Goal: Obtain resource: Download file/media

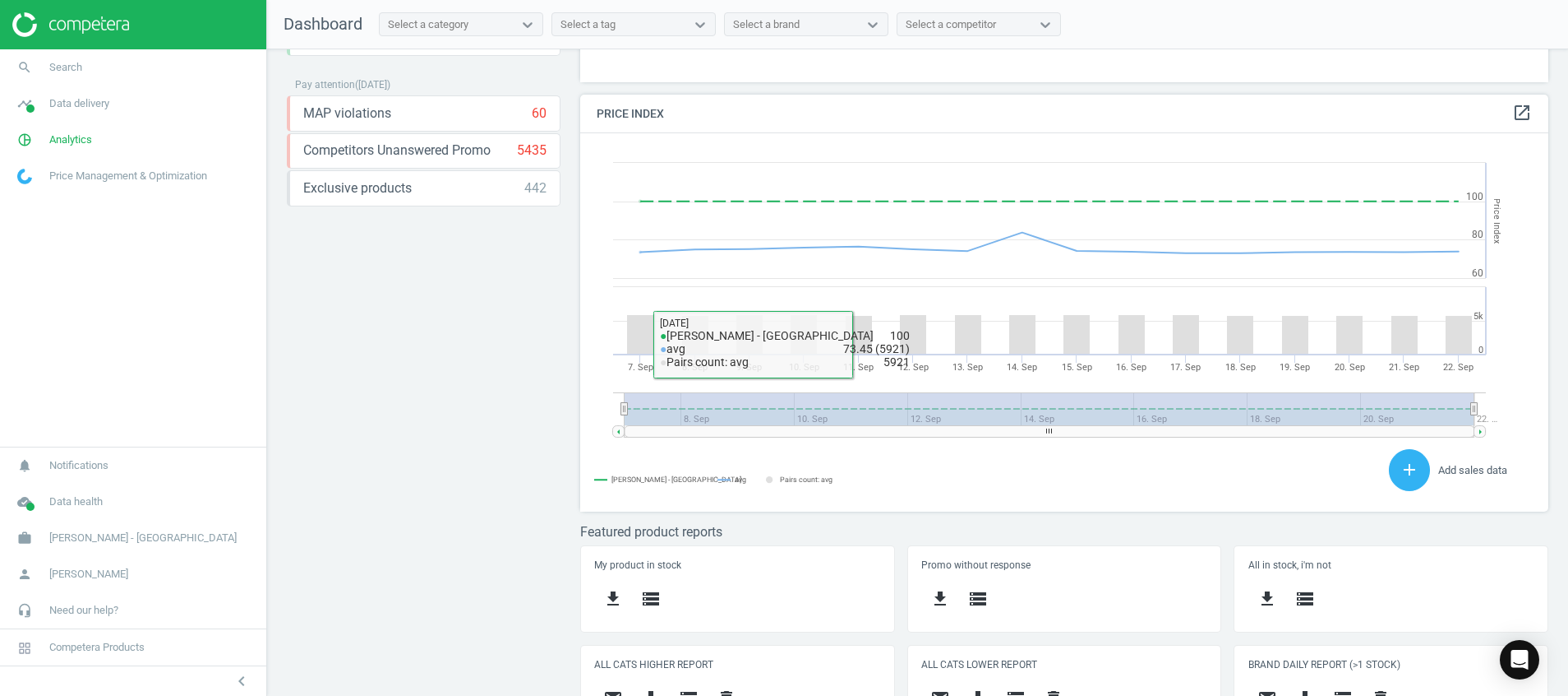
scroll to position [435, 0]
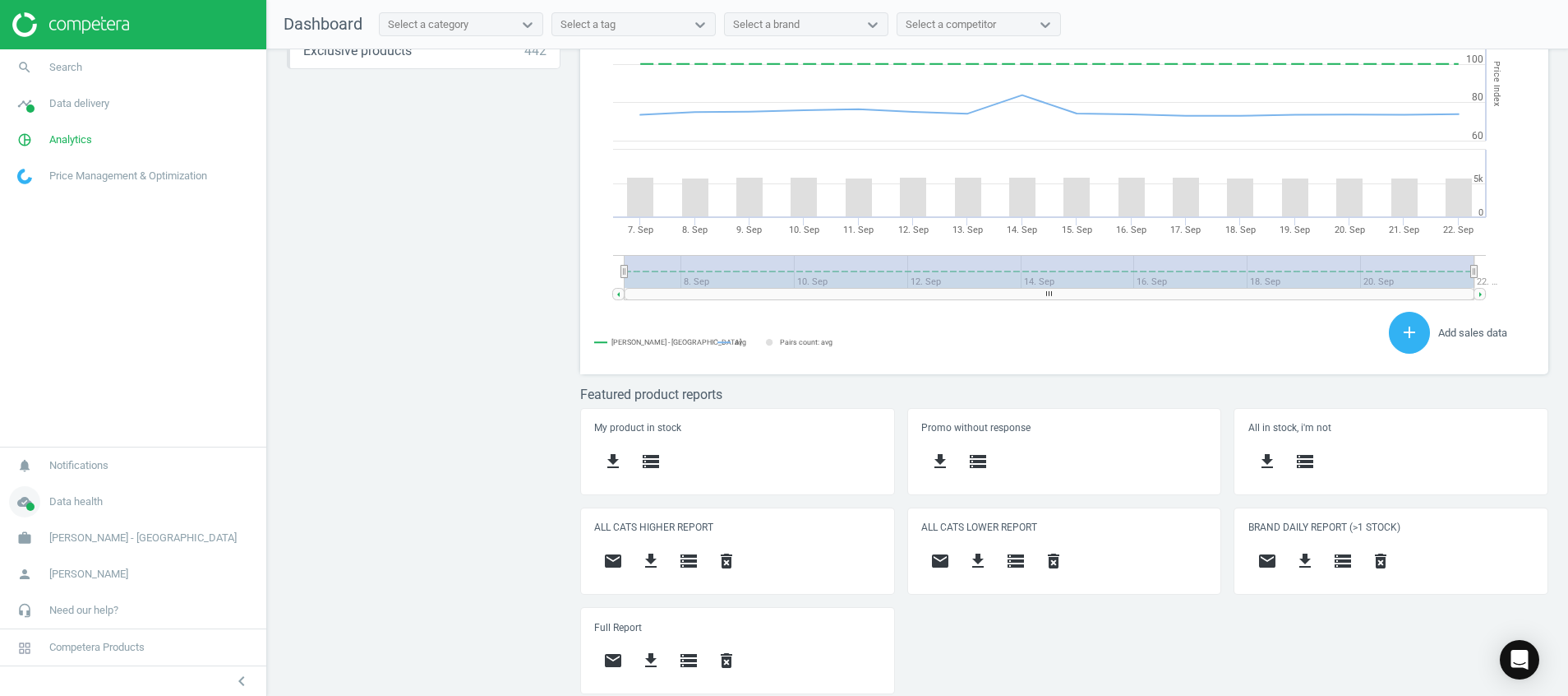
click at [38, 497] on icon "cloud_done" at bounding box center [24, 502] width 31 height 31
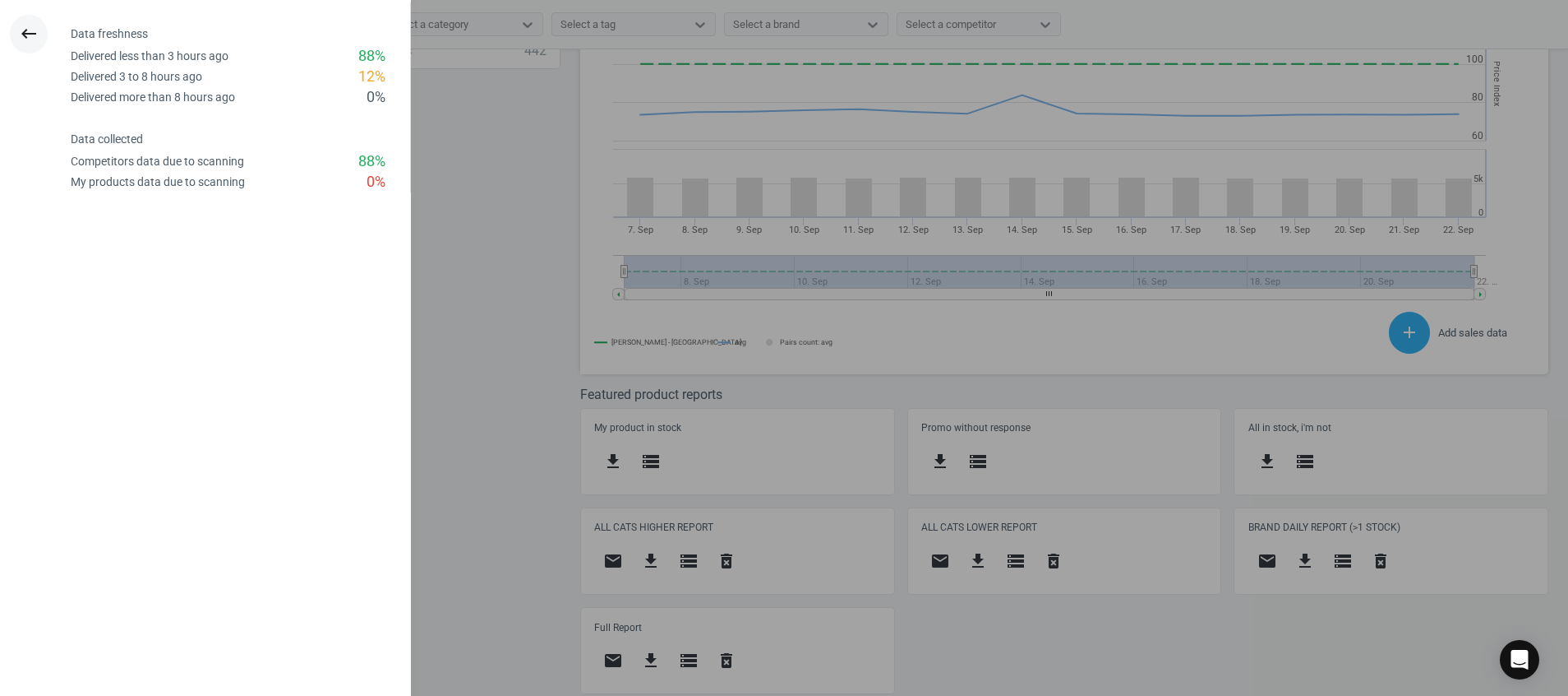
click at [24, 33] on icon "keyboard_backspace" at bounding box center [28, 34] width 19 height 19
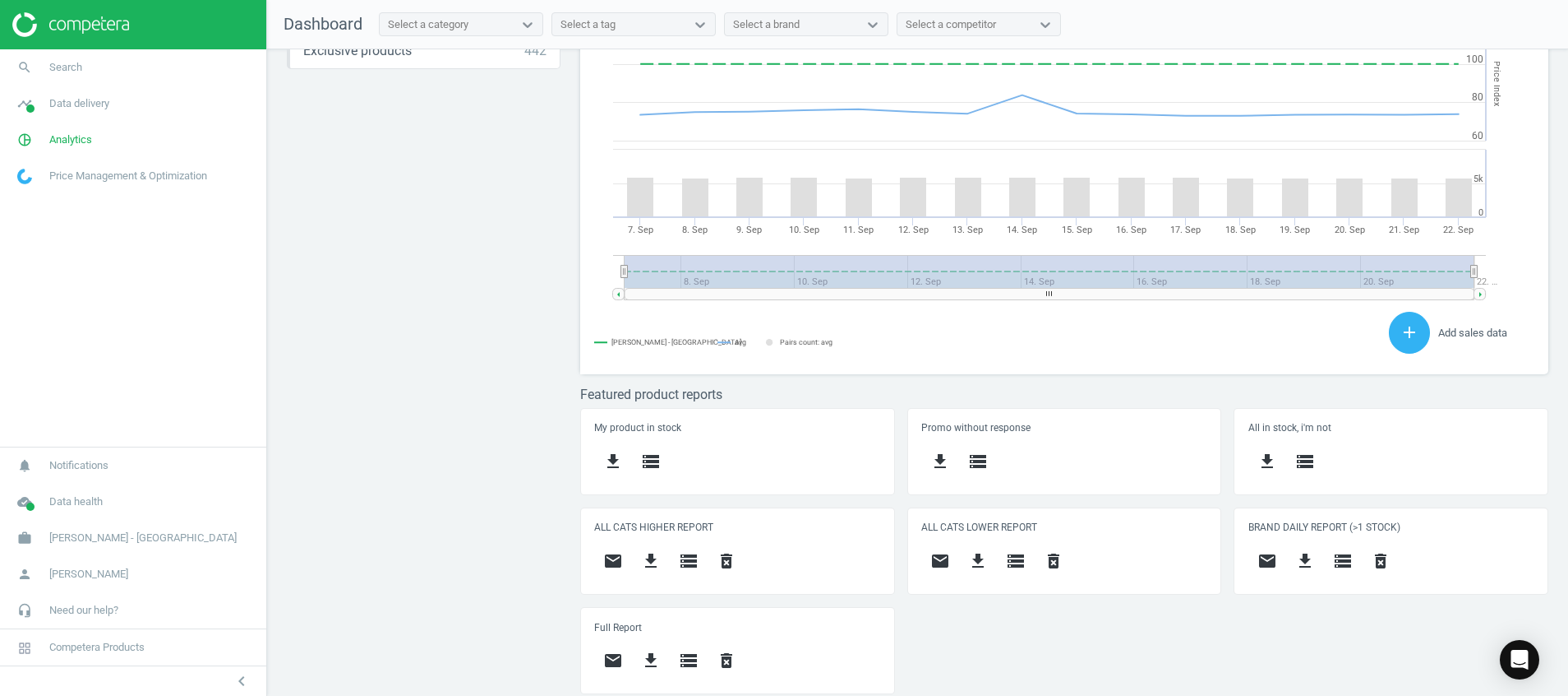
click at [405, 513] on div "Price protection ( [DATE] ) Prices are 100% below min competitor 12 keyboard_ar…" at bounding box center [917, 377] width 1301 height 655
click at [26, 500] on icon "cloud_done" at bounding box center [24, 502] width 31 height 31
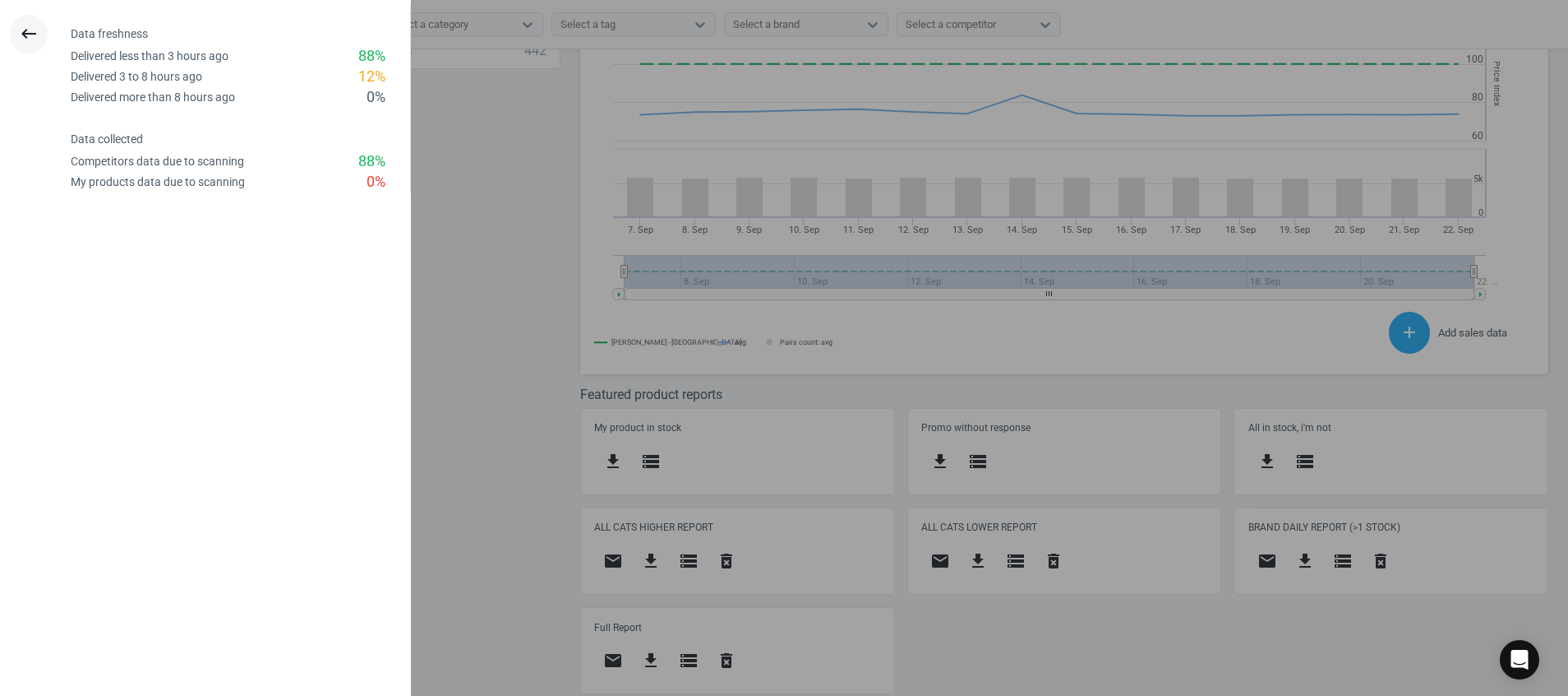
click at [30, 18] on button "keyboard_backspace" at bounding box center [28, 34] width 38 height 39
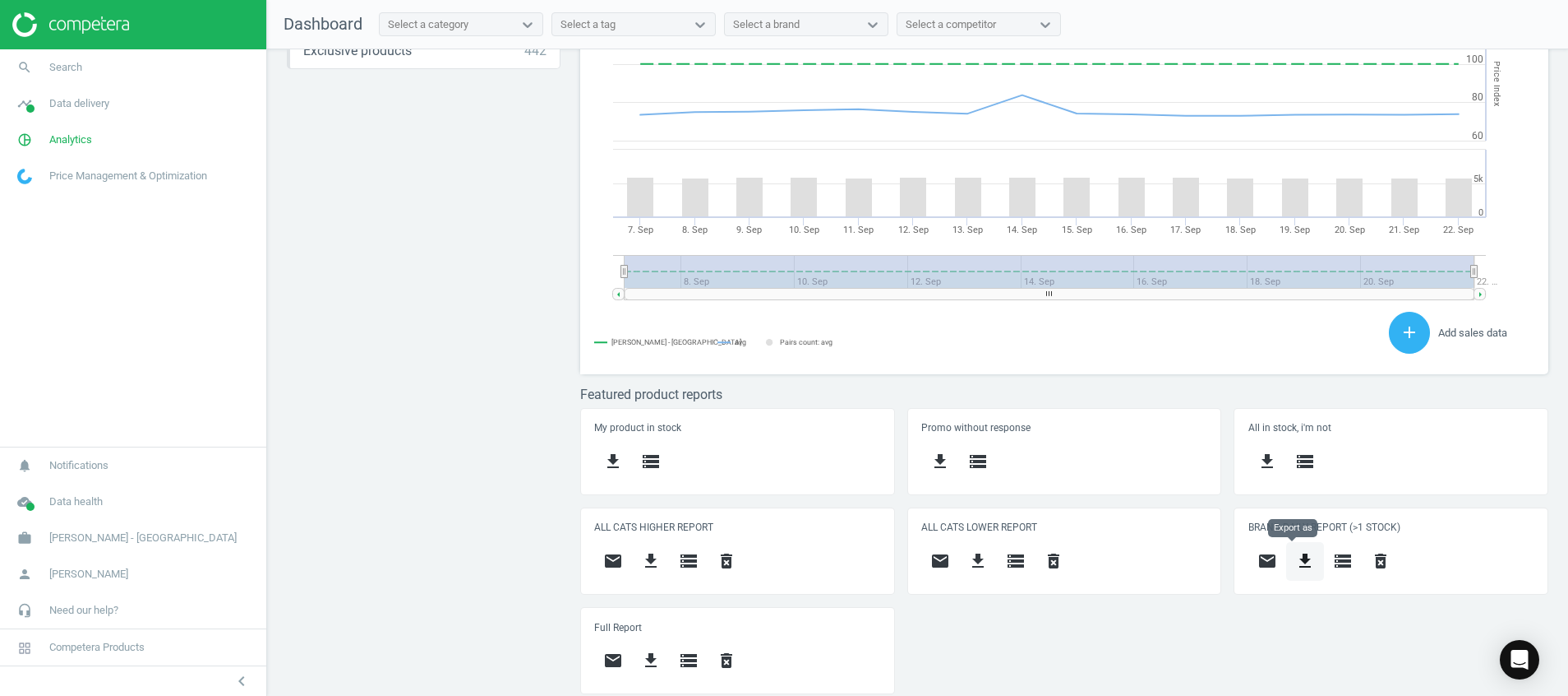
click at [1301, 557] on icon "get_app" at bounding box center [1305, 561] width 19 height 19
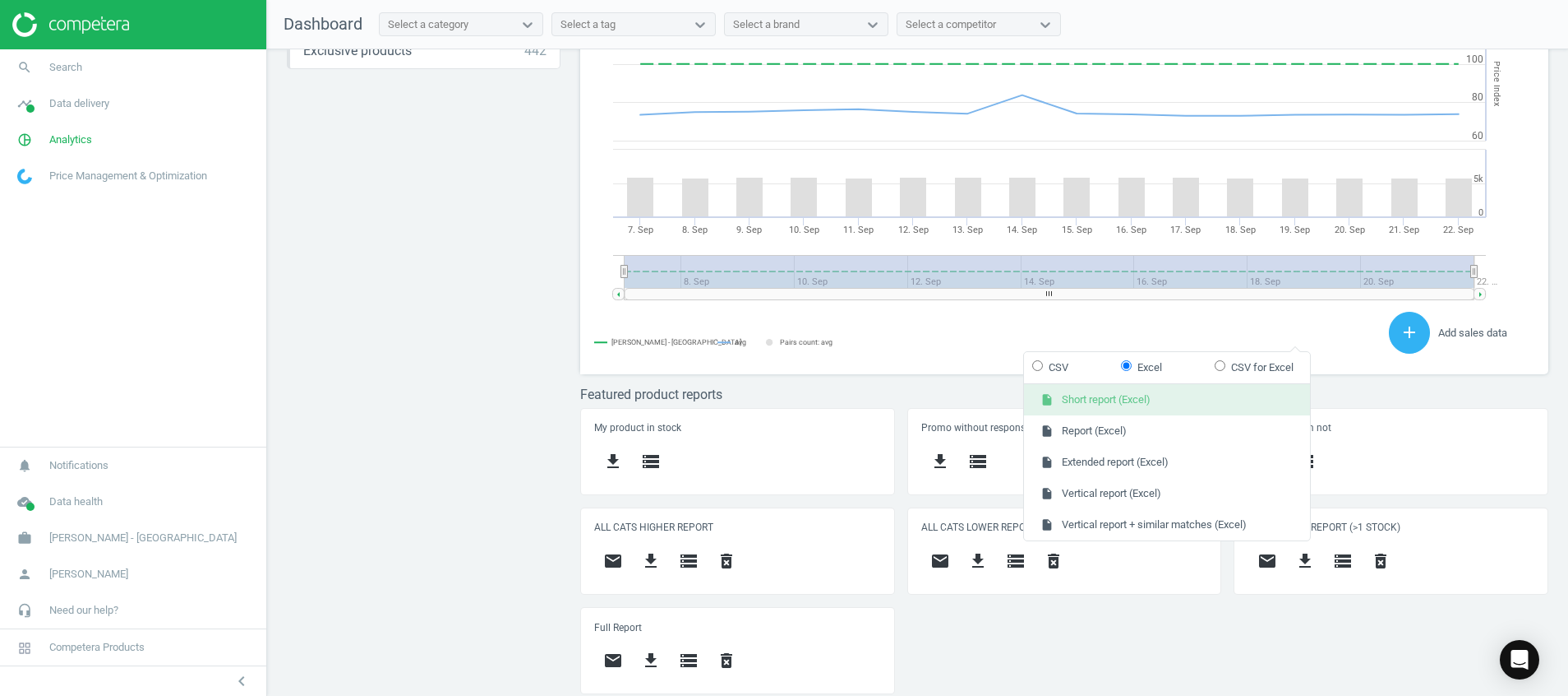
click at [1151, 403] on button "insert_drive_file Short report (Excel)" at bounding box center [1167, 400] width 286 height 31
